Goal: Task Accomplishment & Management: Manage account settings

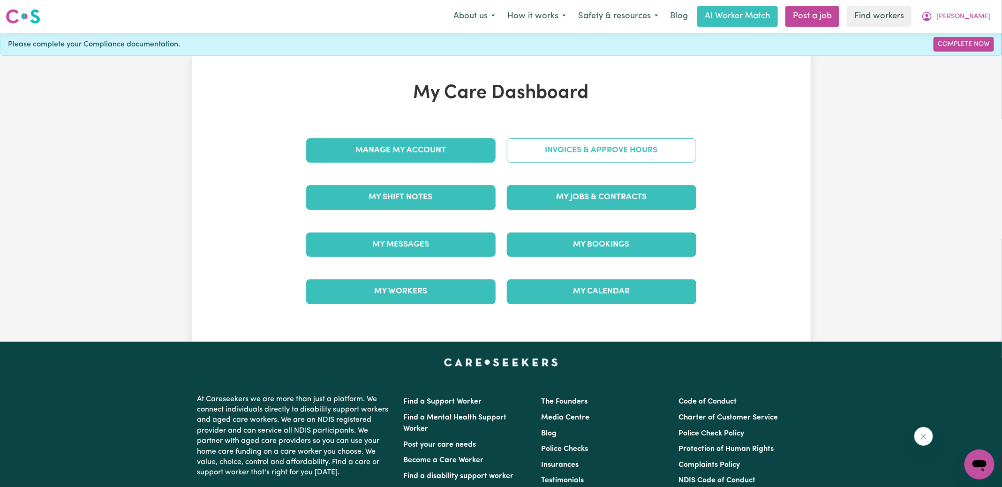
click at [616, 141] on link "Invoices & Approve Hours" at bounding box center [601, 150] width 189 height 24
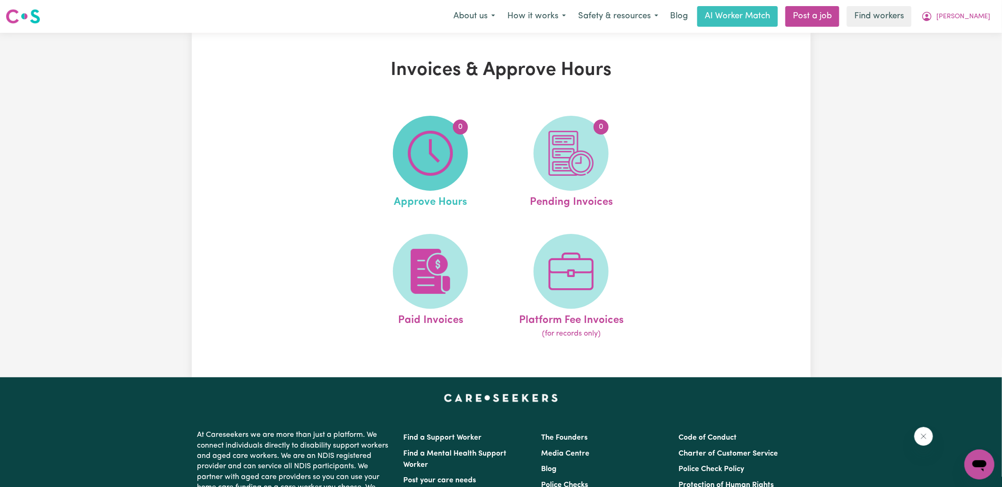
click at [445, 154] on img at bounding box center [430, 153] width 45 height 45
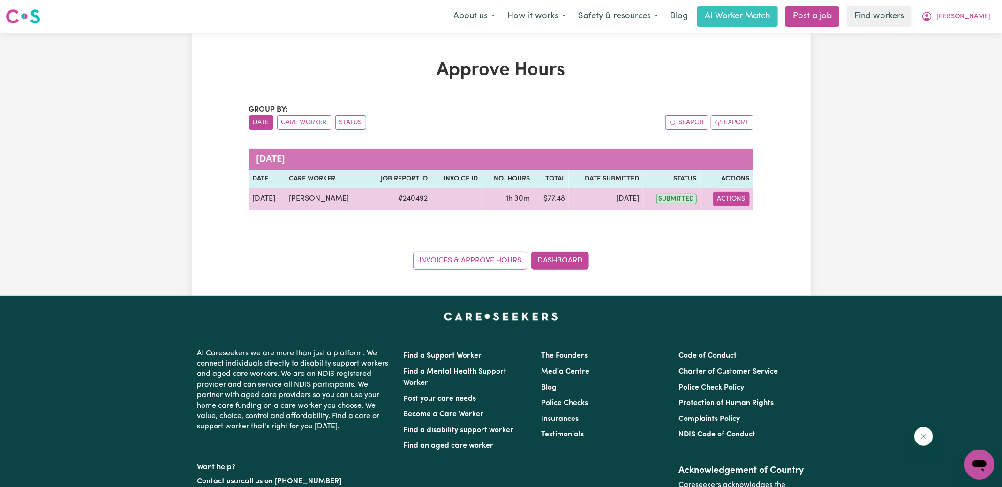
click at [733, 201] on button "Actions" at bounding box center [731, 199] width 37 height 15
click at [755, 219] on link "View Job Report" at bounding box center [754, 220] width 80 height 19
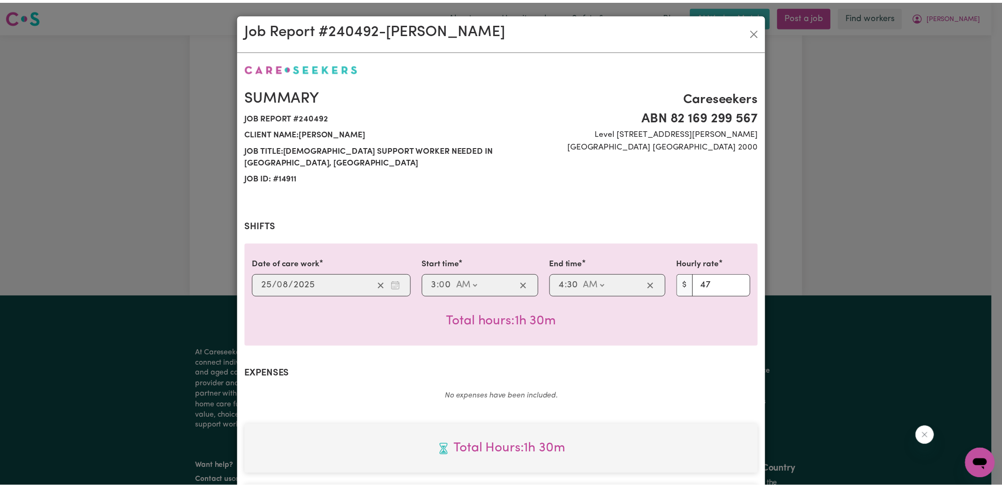
scroll to position [247, 0]
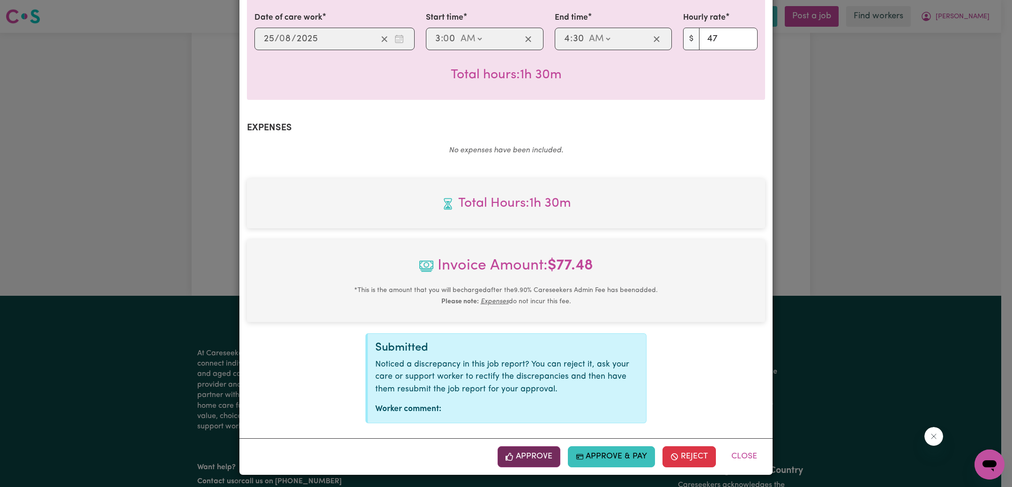
click at [520, 457] on button "Approve" at bounding box center [529, 456] width 63 height 21
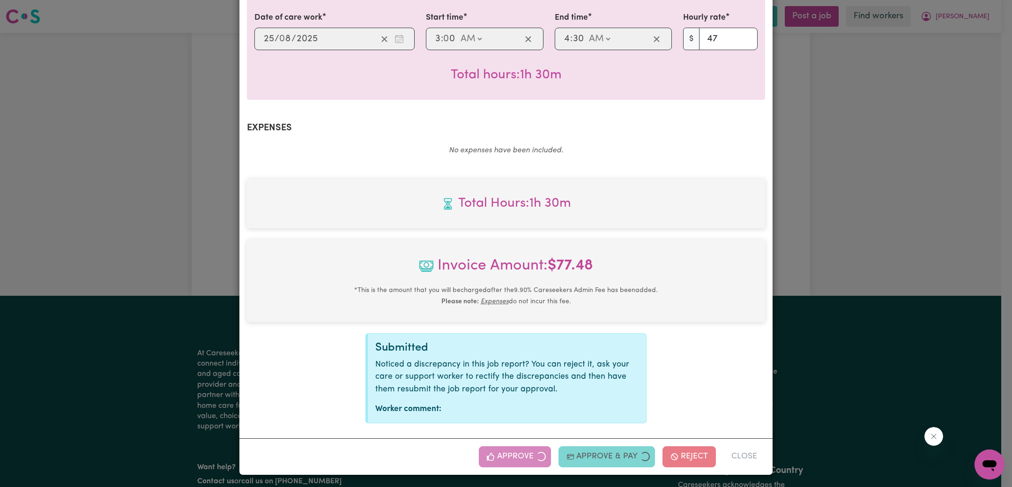
click at [904, 245] on div "Job Report # 240492 - [PERSON_NAME] Summary Job report # 240492 Client name: [P…" at bounding box center [506, 243] width 1012 height 487
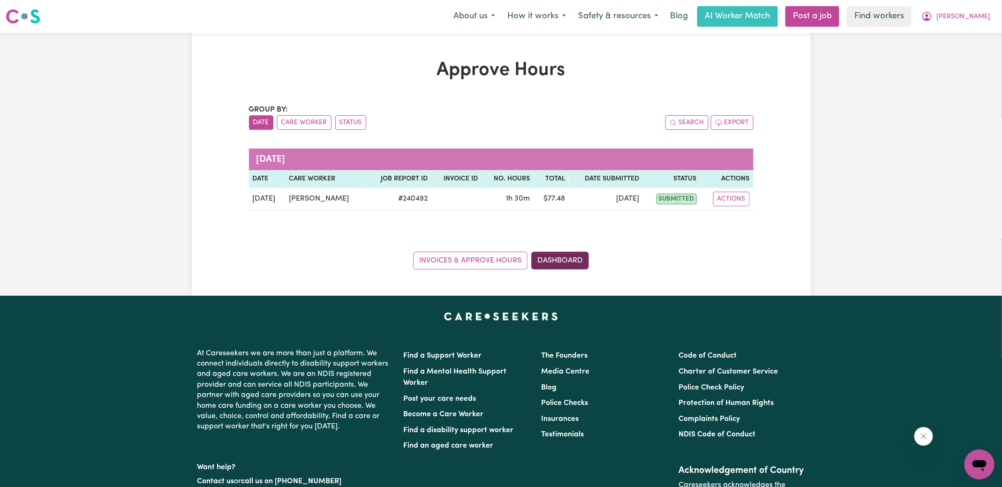
click at [567, 256] on link "Dashboard" at bounding box center [560, 261] width 58 height 18
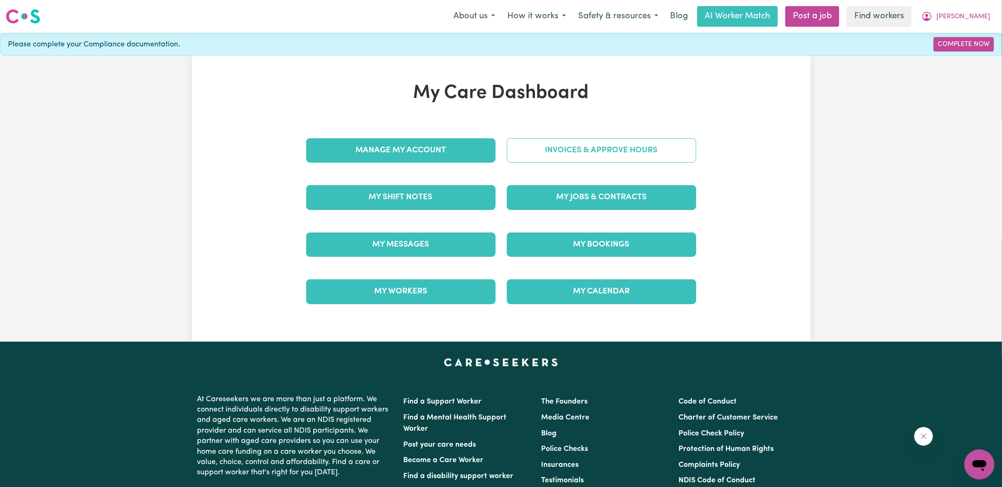
click at [577, 148] on link "Invoices & Approve Hours" at bounding box center [601, 150] width 189 height 24
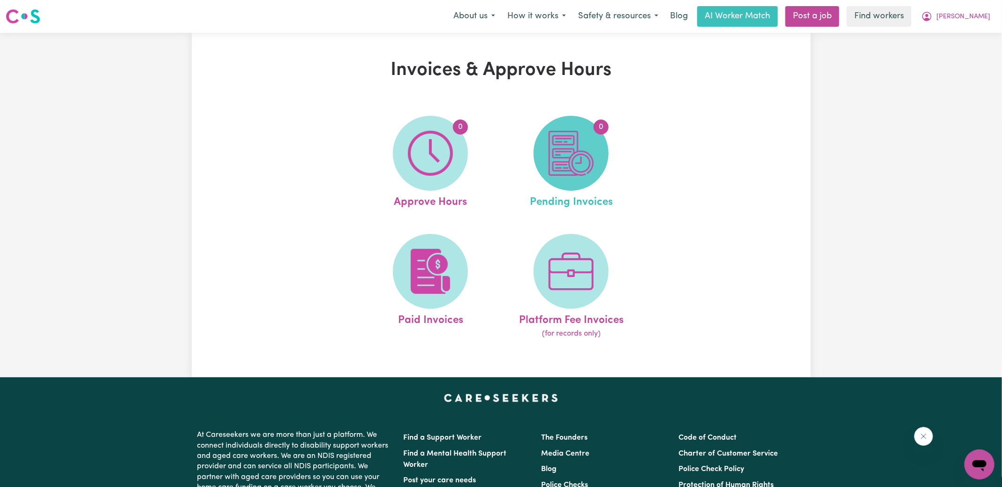
click at [555, 170] on img at bounding box center [570, 153] width 45 height 45
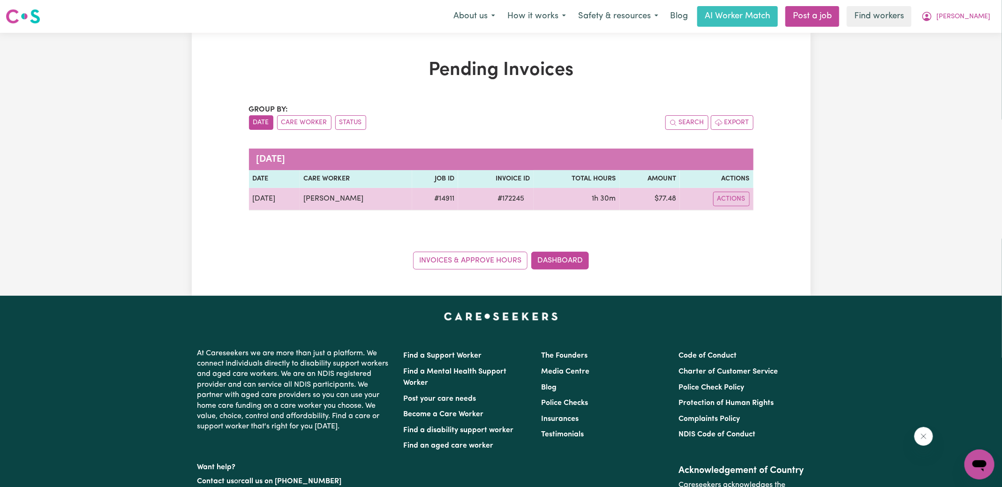
click at [508, 199] on span "# 172245" at bounding box center [511, 198] width 38 height 11
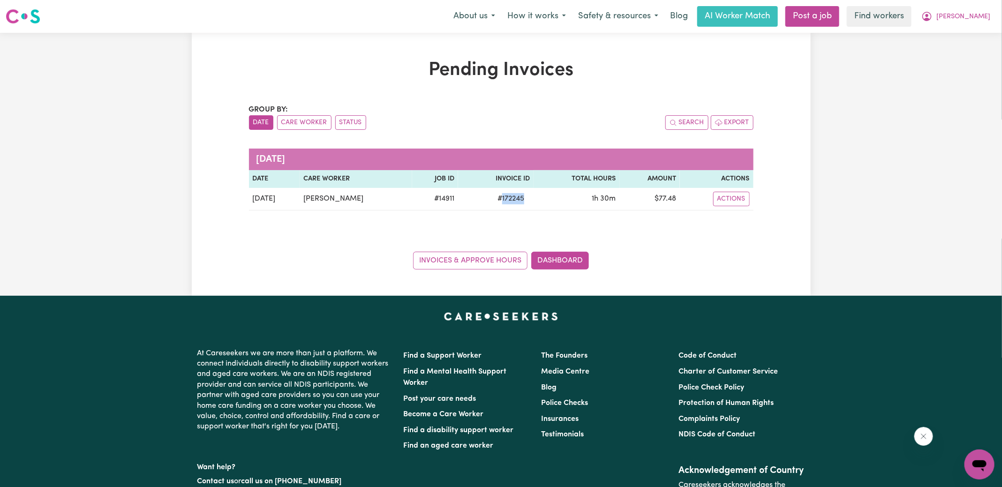
copy span "172245"
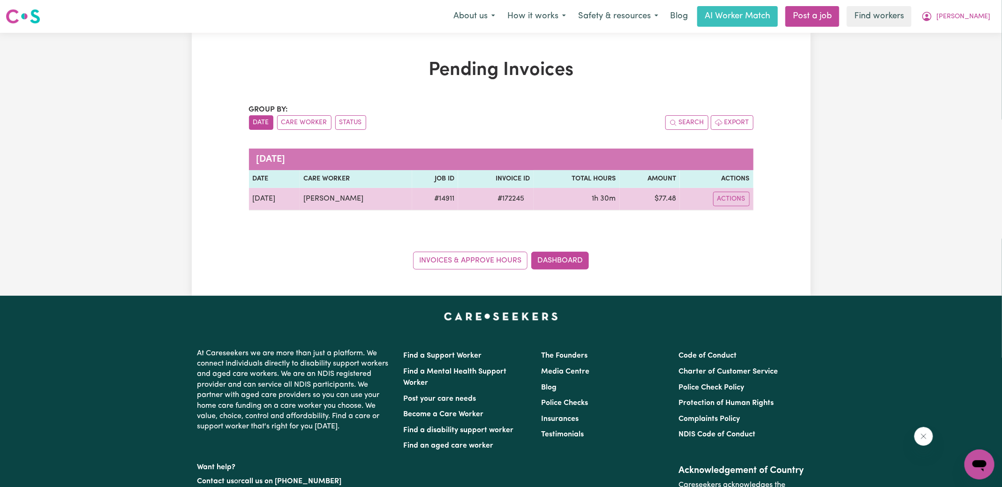
click at [663, 199] on td "$ 77.48" at bounding box center [650, 199] width 60 height 22
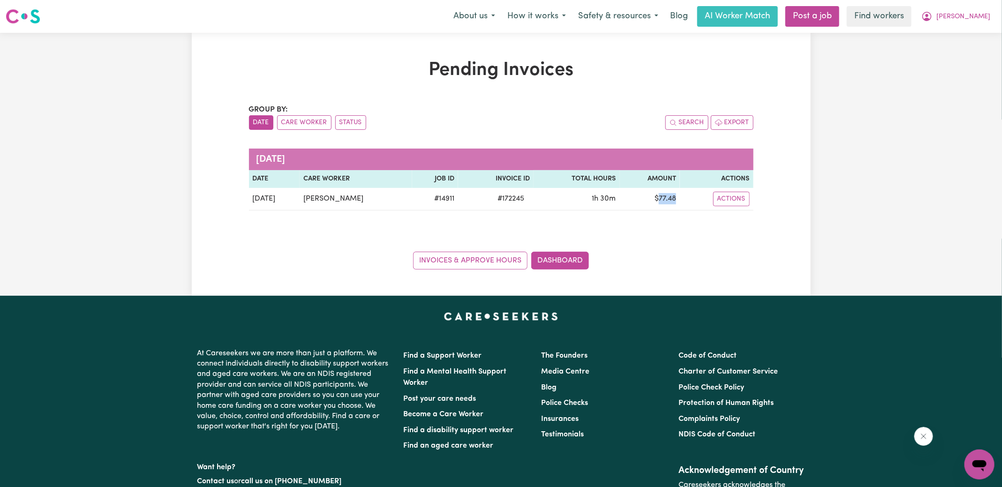
copy td "77.48"
click at [931, 20] on icon "My Account" at bounding box center [926, 16] width 9 height 9
click at [949, 52] on link "Logout" at bounding box center [959, 54] width 74 height 18
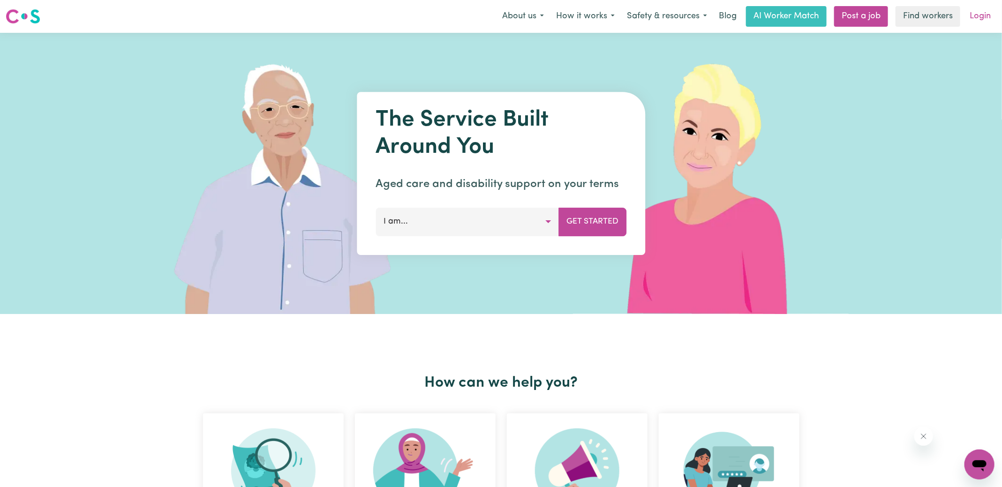
click at [976, 19] on link "Login" at bounding box center [980, 16] width 32 height 21
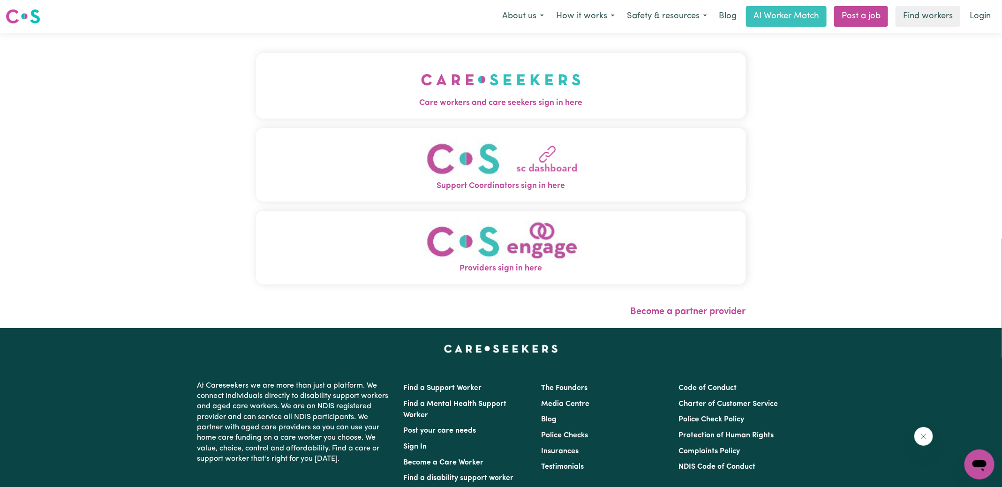
click at [447, 80] on img "Care workers and care seekers sign in here" at bounding box center [501, 79] width 160 height 35
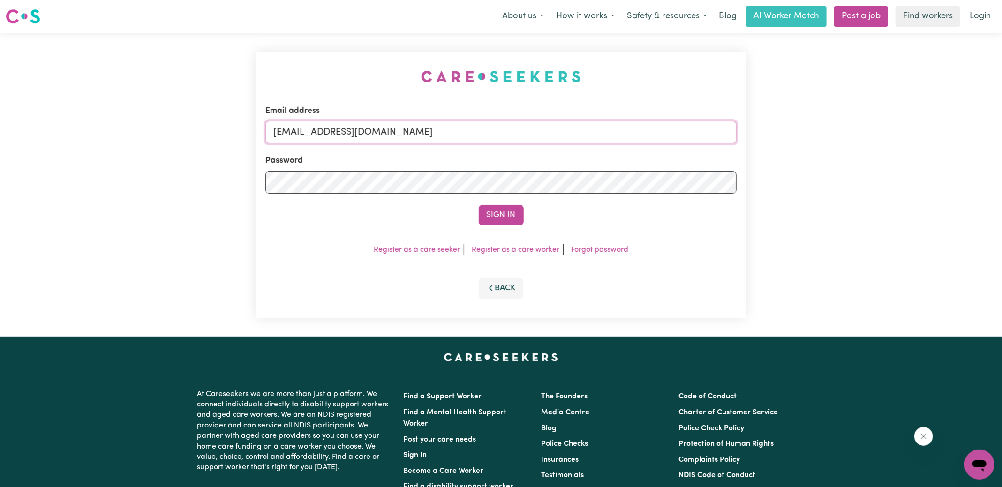
drag, startPoint x: 323, startPoint y: 132, endPoint x: 827, endPoint y: 202, distance: 509.1
click at [827, 202] on div "Email address [EMAIL_ADDRESS][DOMAIN_NAME] Password Sign In Register as a care …" at bounding box center [501, 185] width 1002 height 304
type input "[EMAIL_ADDRESS][DOMAIN_NAME]"
click at [479, 205] on button "Sign In" at bounding box center [501, 215] width 45 height 21
